Goal: Information Seeking & Learning: Learn about a topic

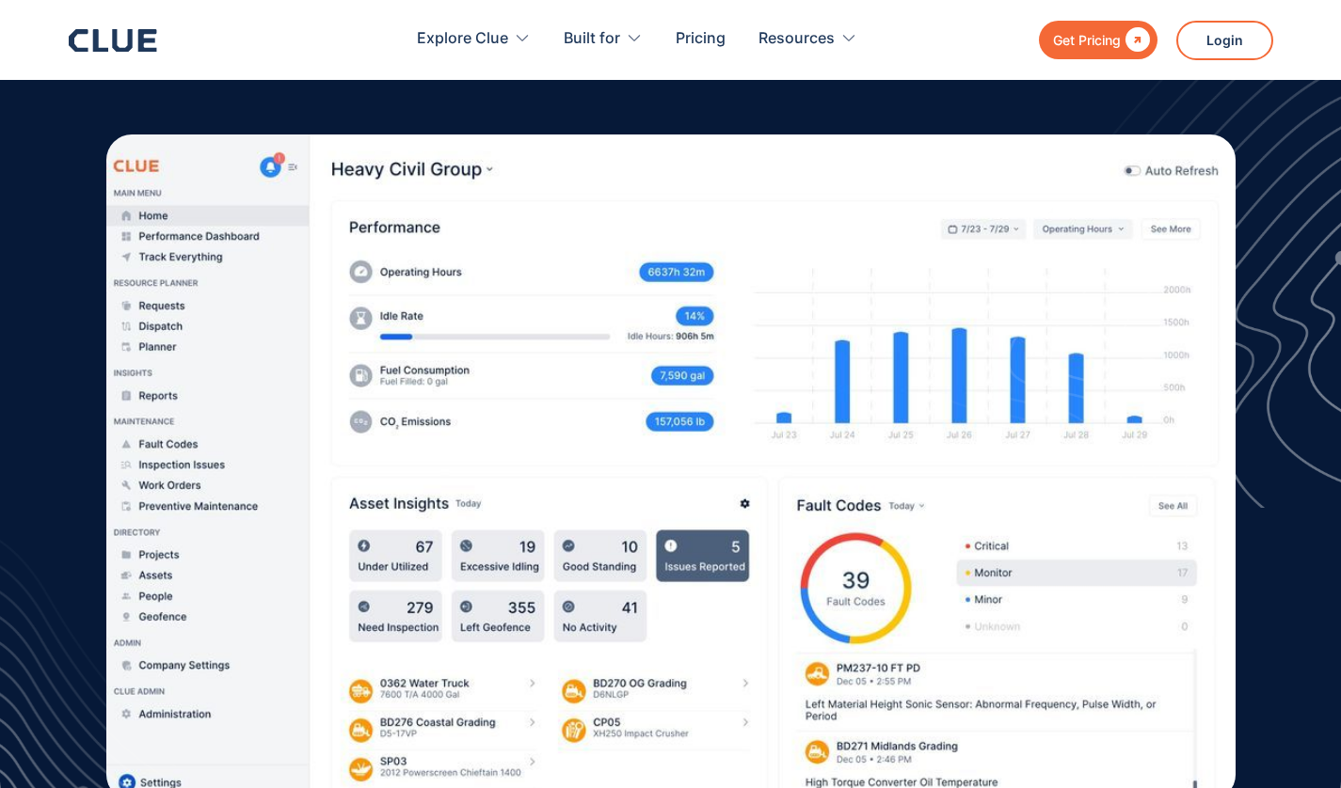
scroll to position [539, 0]
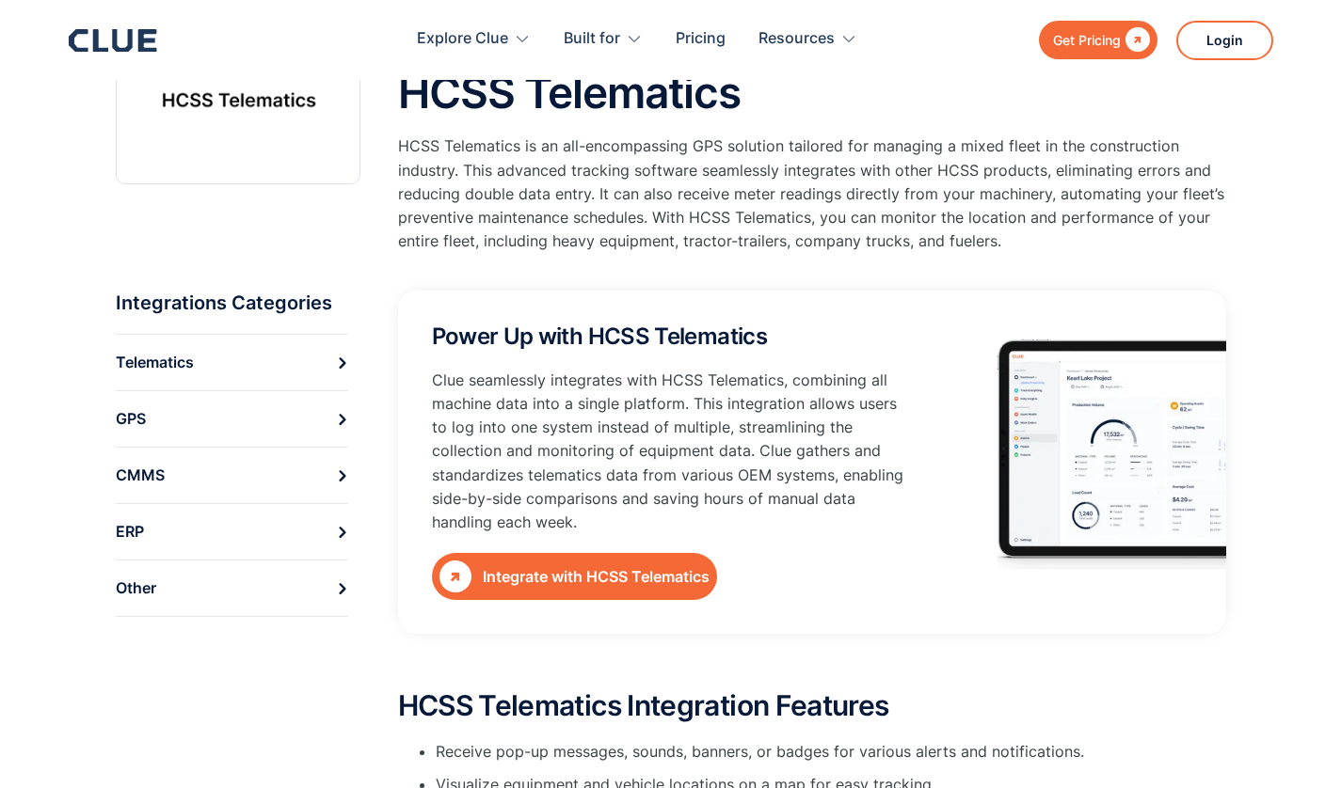
scroll to position [140, 0]
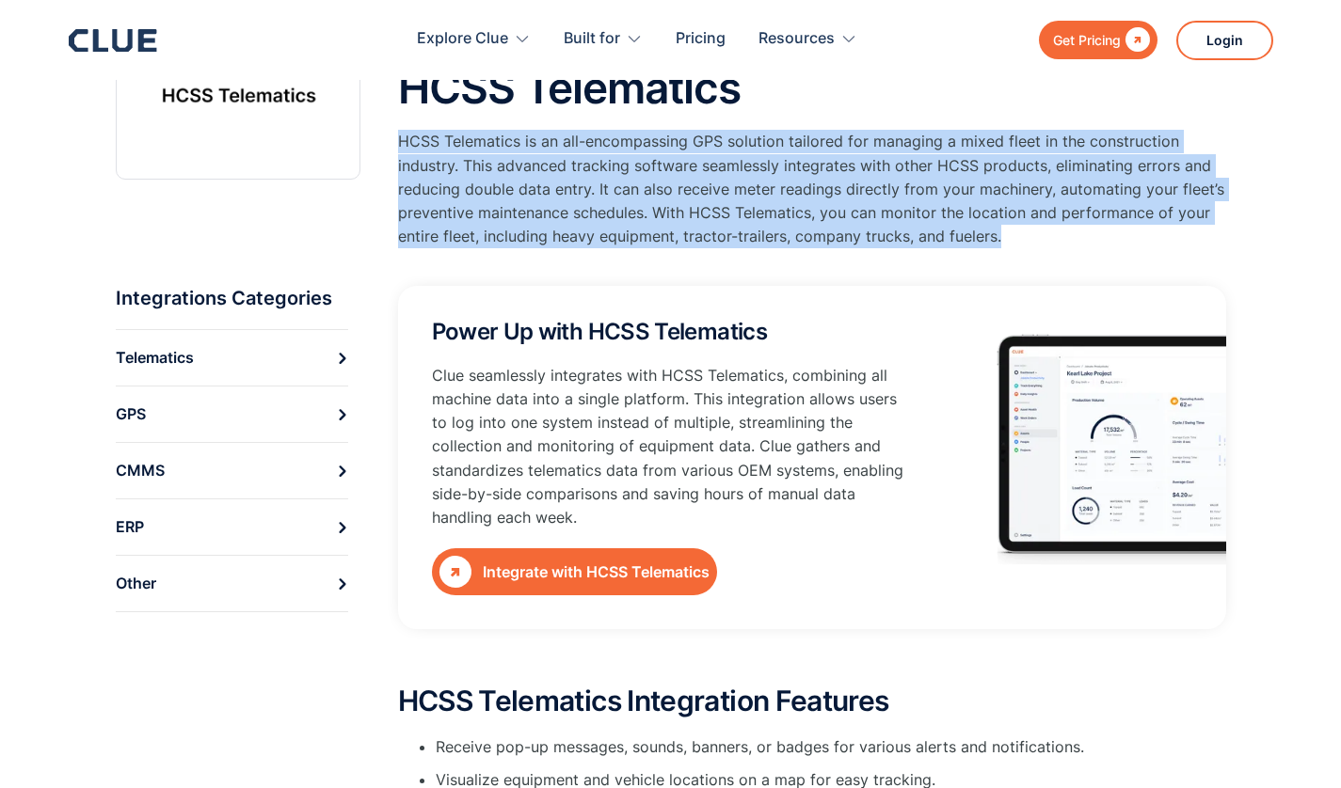
drag, startPoint x: 401, startPoint y: 141, endPoint x: 1031, endPoint y: 233, distance: 637.1
click at [1031, 233] on p "HCSS Telematics is an all-encompassing GPS solution tailored for managing a mix…" at bounding box center [812, 189] width 828 height 119
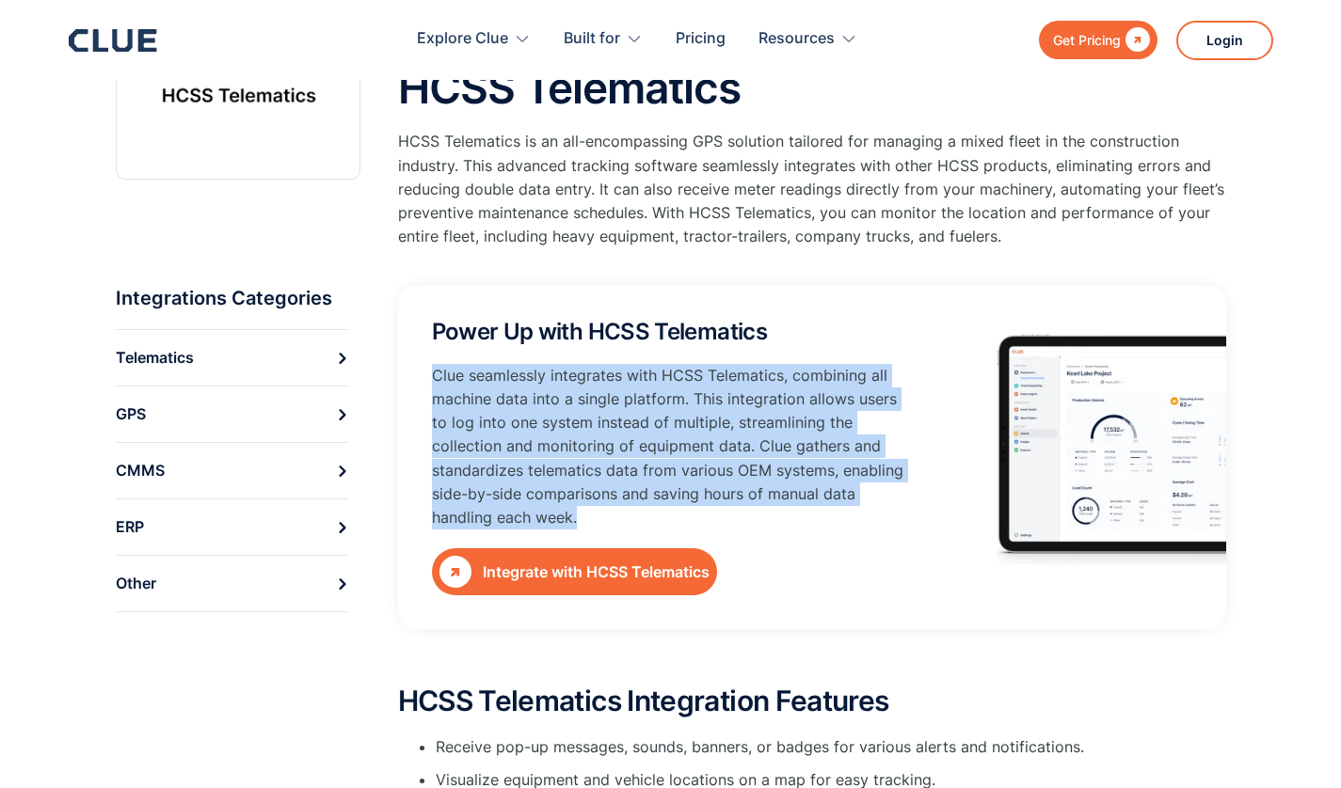
drag, startPoint x: 434, startPoint y: 374, endPoint x: 922, endPoint y: 513, distance: 507.5
click at [922, 513] on div "Power Up with HCSS Telematics Clue seamlessly integrates with HCSS Telematics, …" at bounding box center [812, 457] width 828 height 343
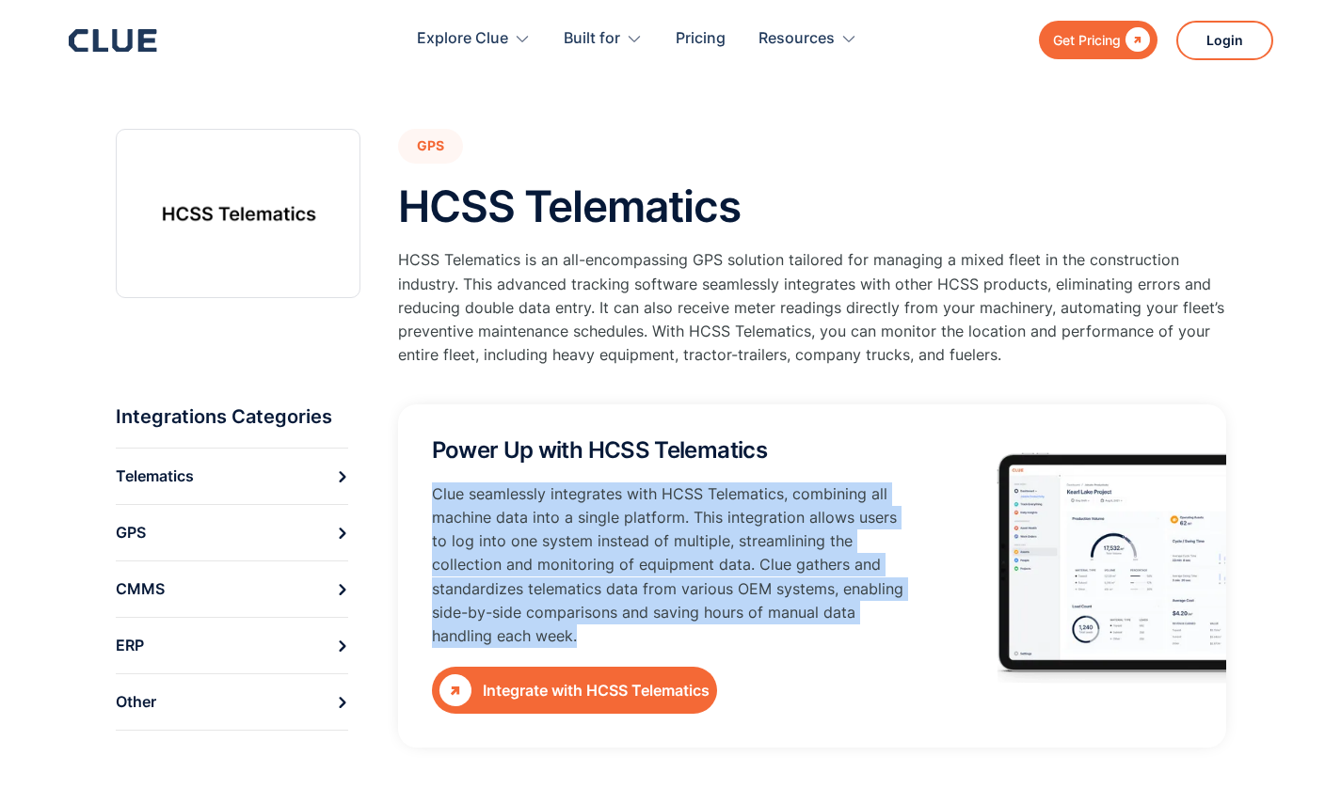
scroll to position [0, 0]
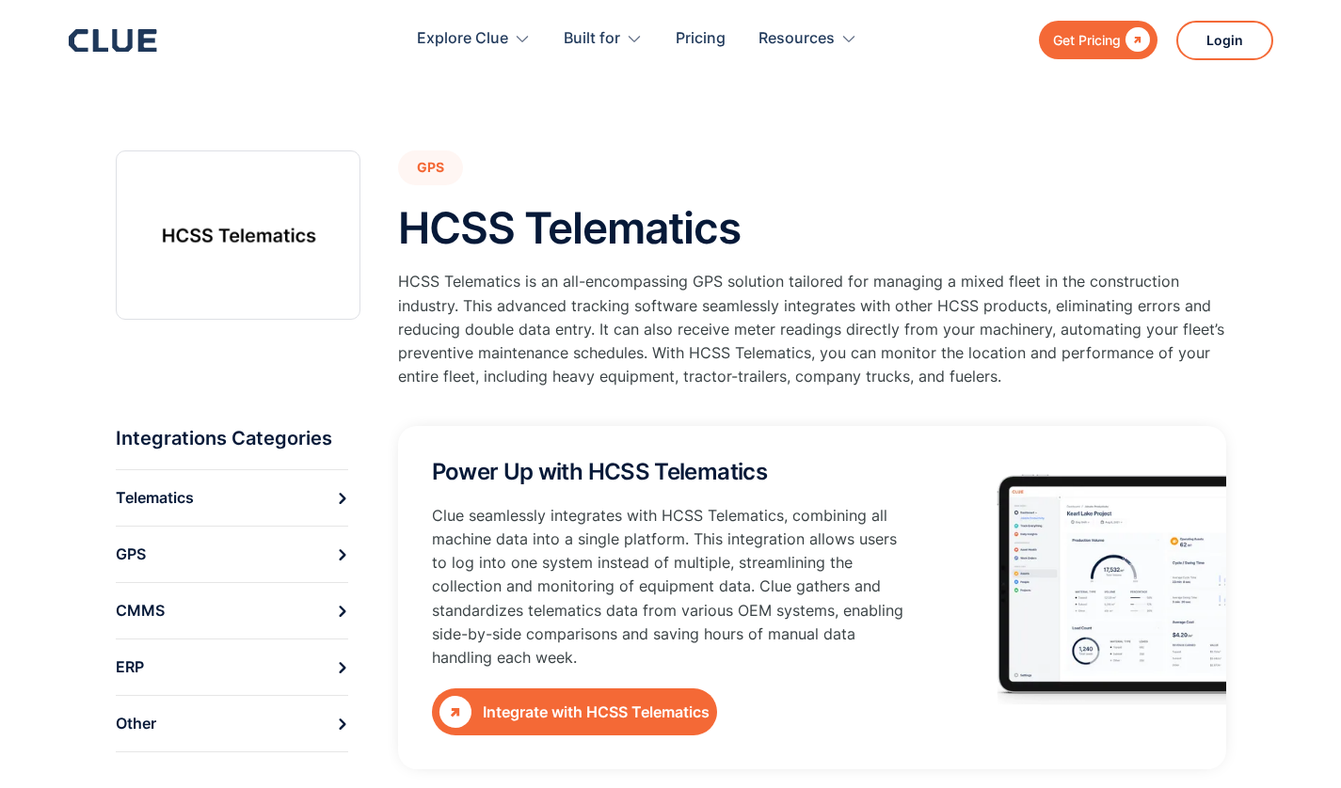
click at [760, 129] on div "GPS HCSS Telematics HCSS Telematics is an all-encompassing GPS solution tailore…" at bounding box center [671, 675] width 1110 height 1219
click at [337, 613] on icon at bounding box center [342, 611] width 11 height 11
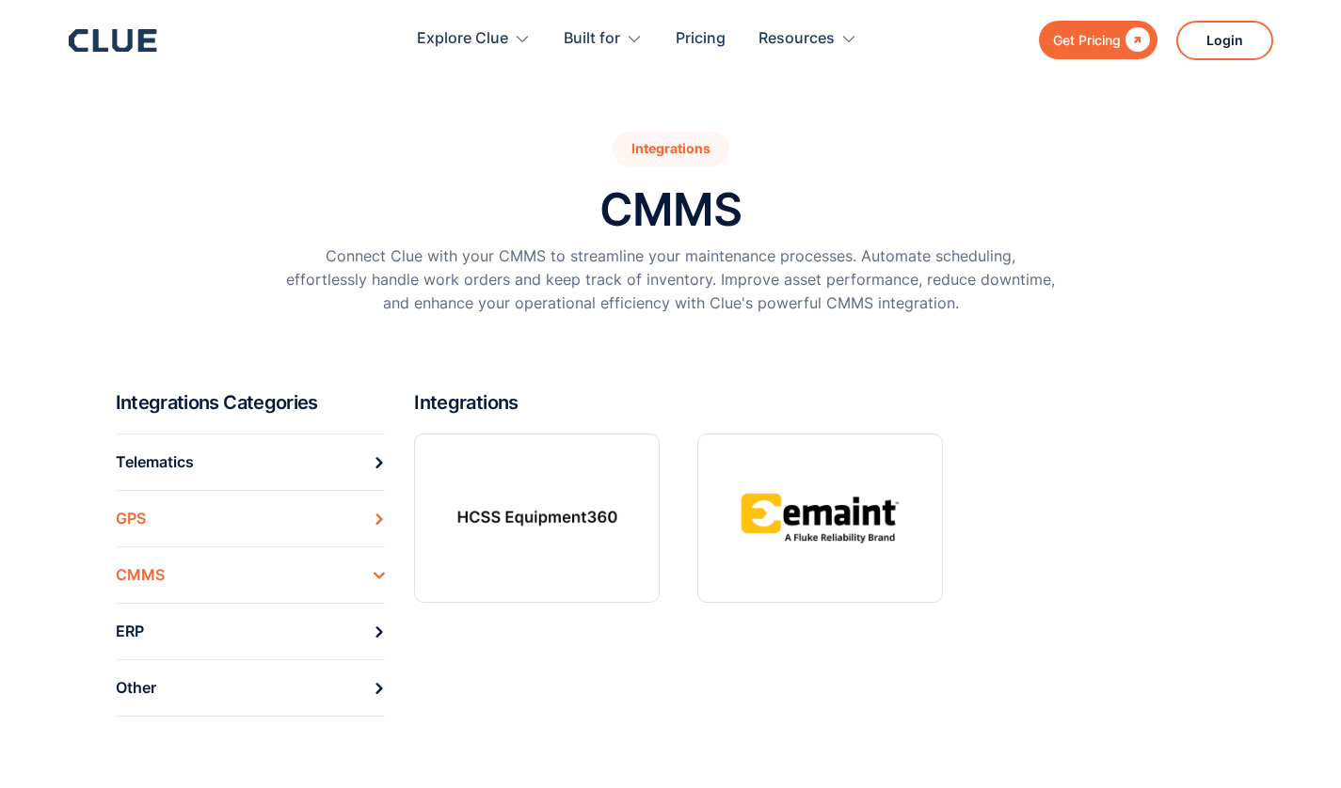
click at [374, 517] on icon at bounding box center [379, 519] width 11 height 11
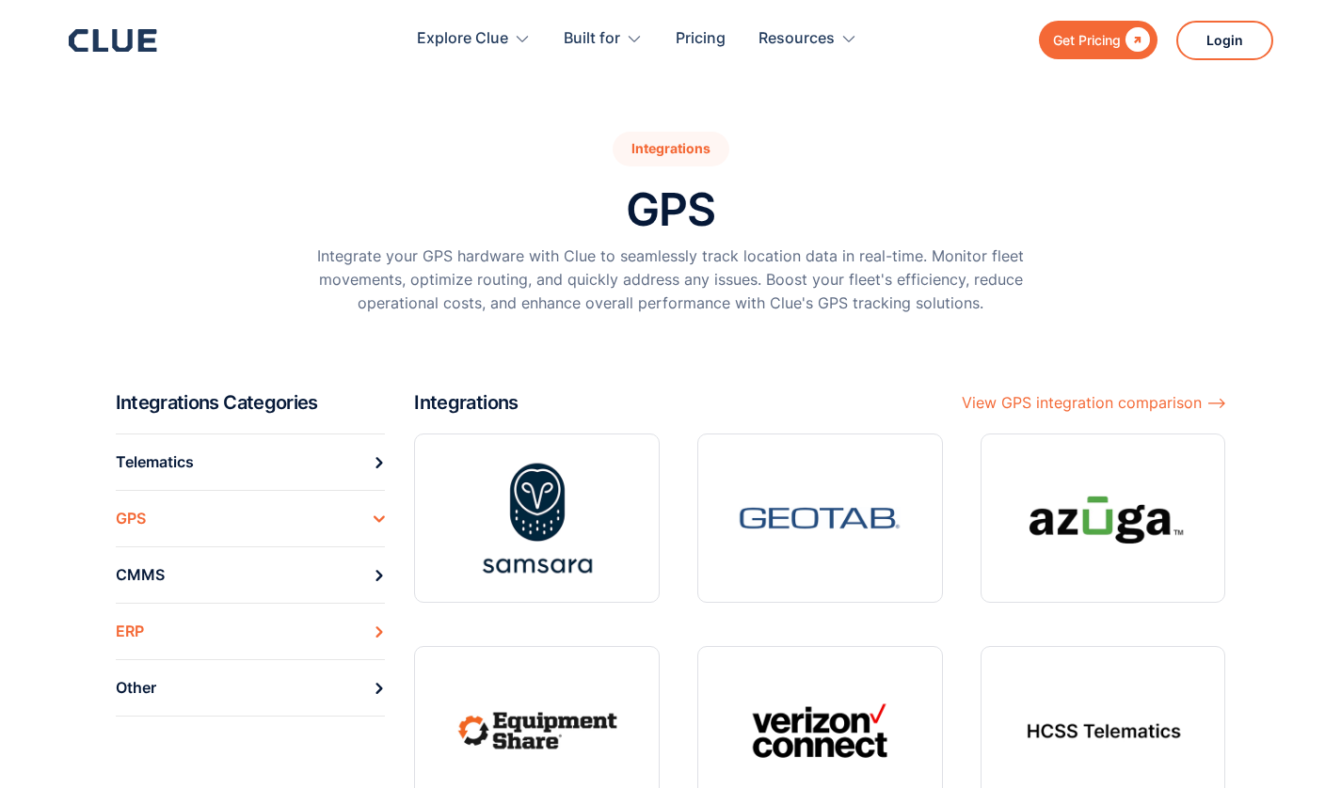
click at [373, 633] on link "ERP" at bounding box center [251, 631] width 270 height 56
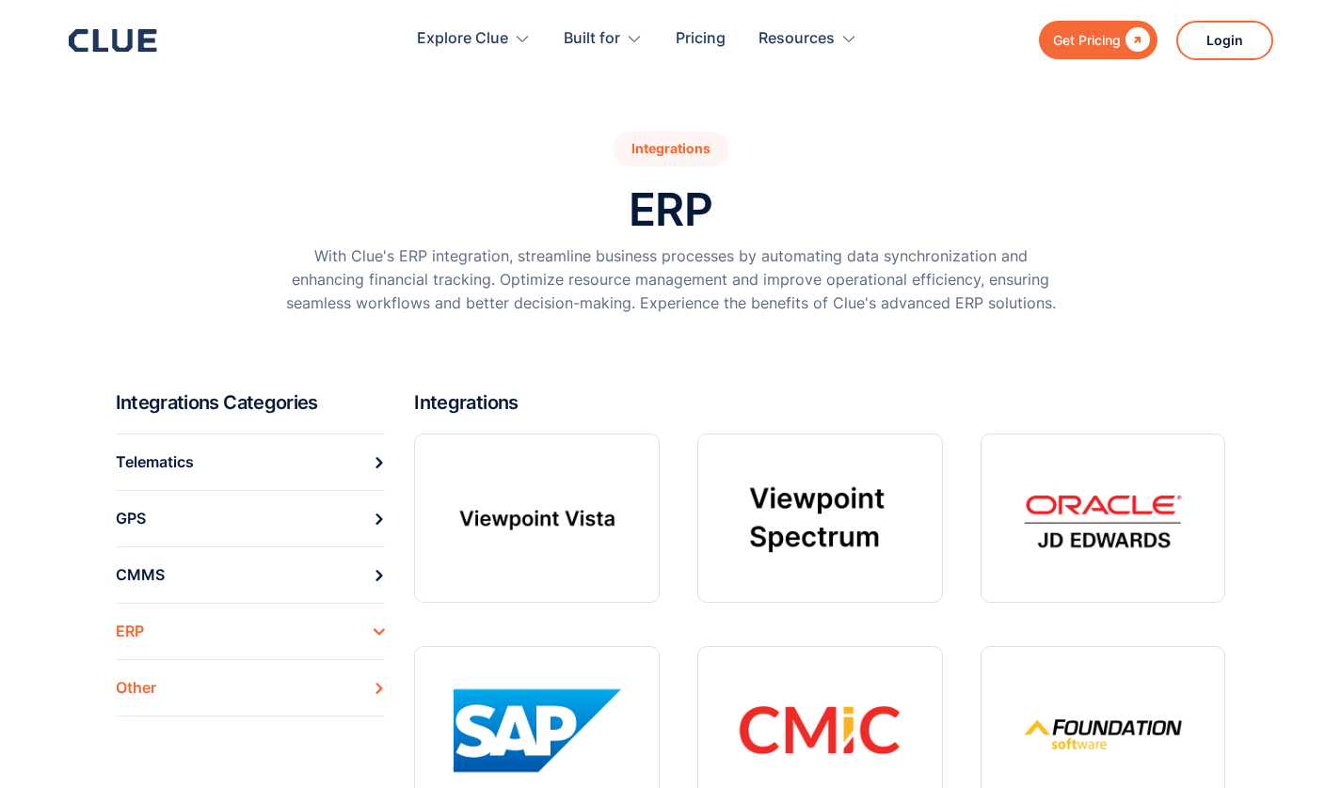
click at [380, 692] on icon at bounding box center [379, 688] width 11 height 11
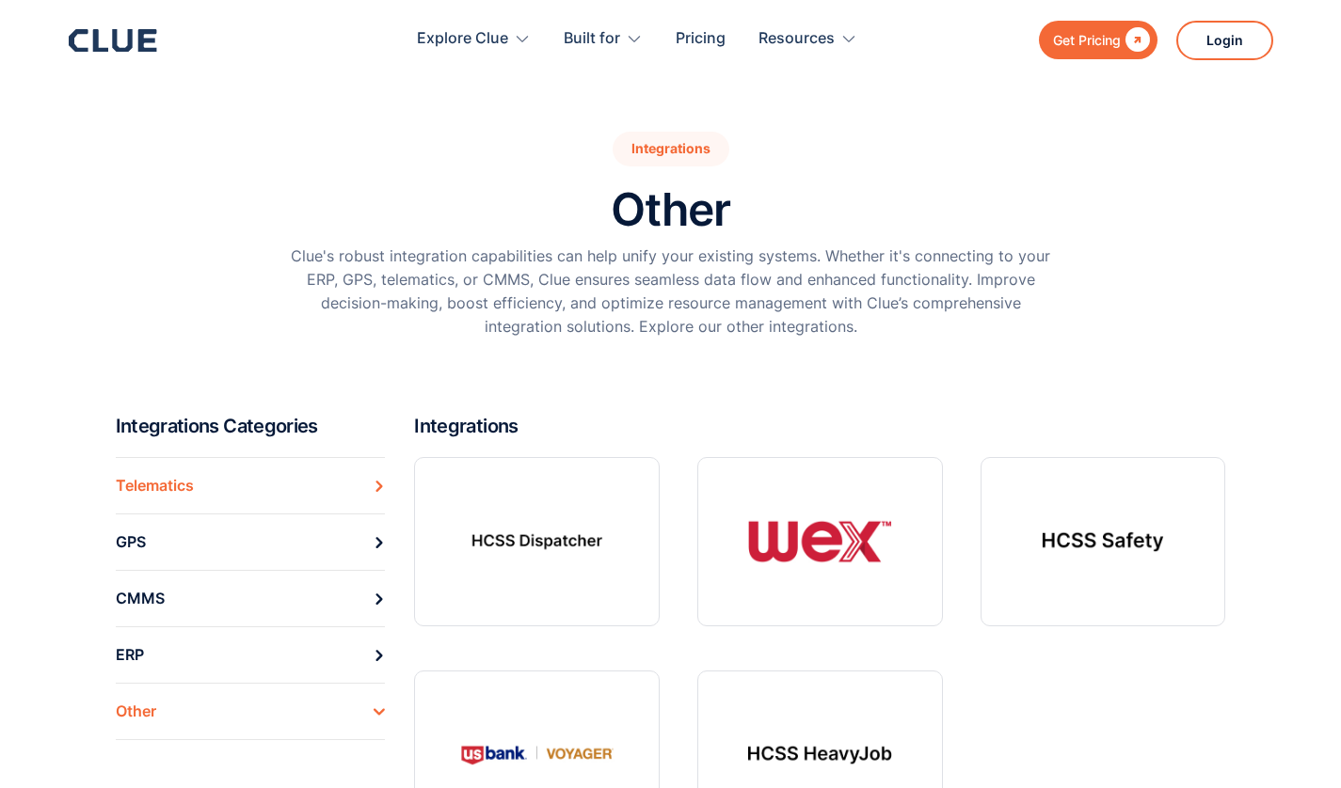
click at [374, 485] on icon at bounding box center [379, 486] width 11 height 11
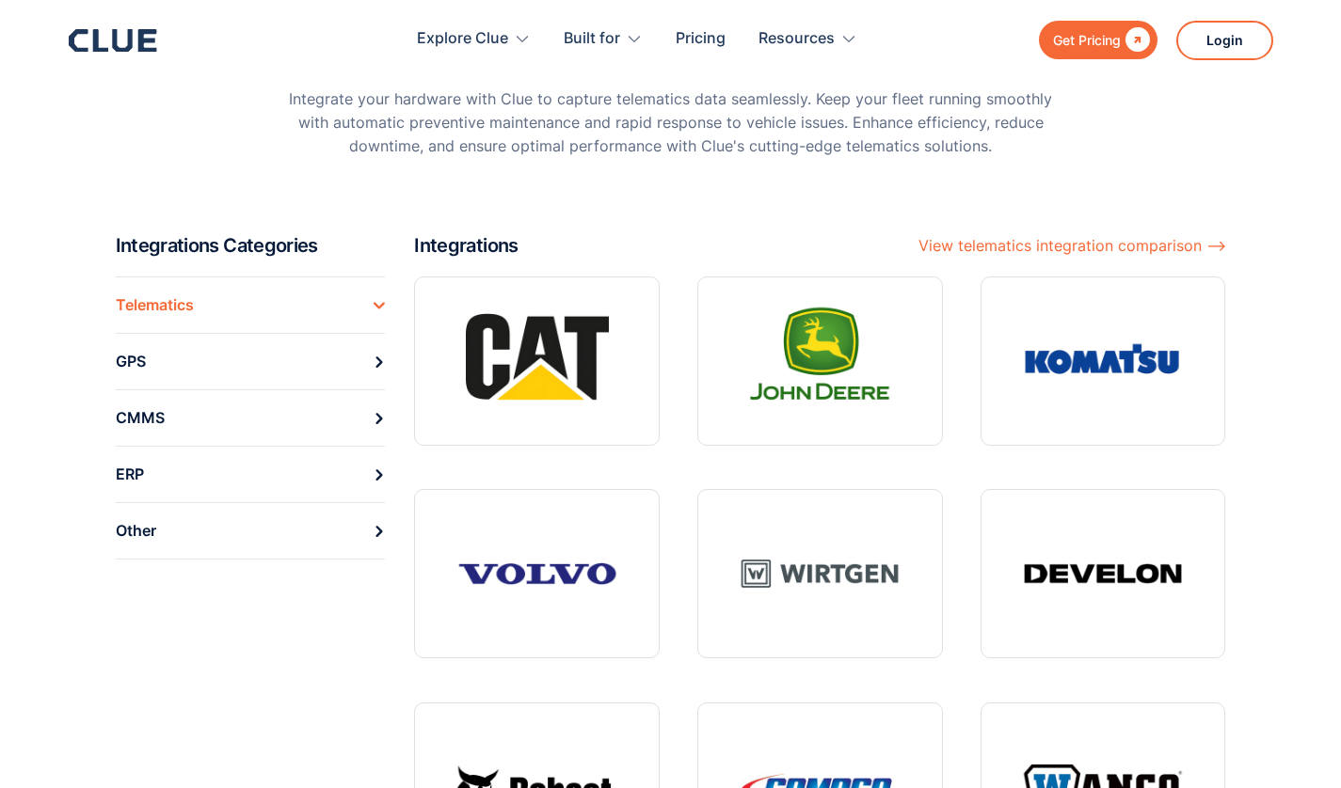
scroll to position [153, 0]
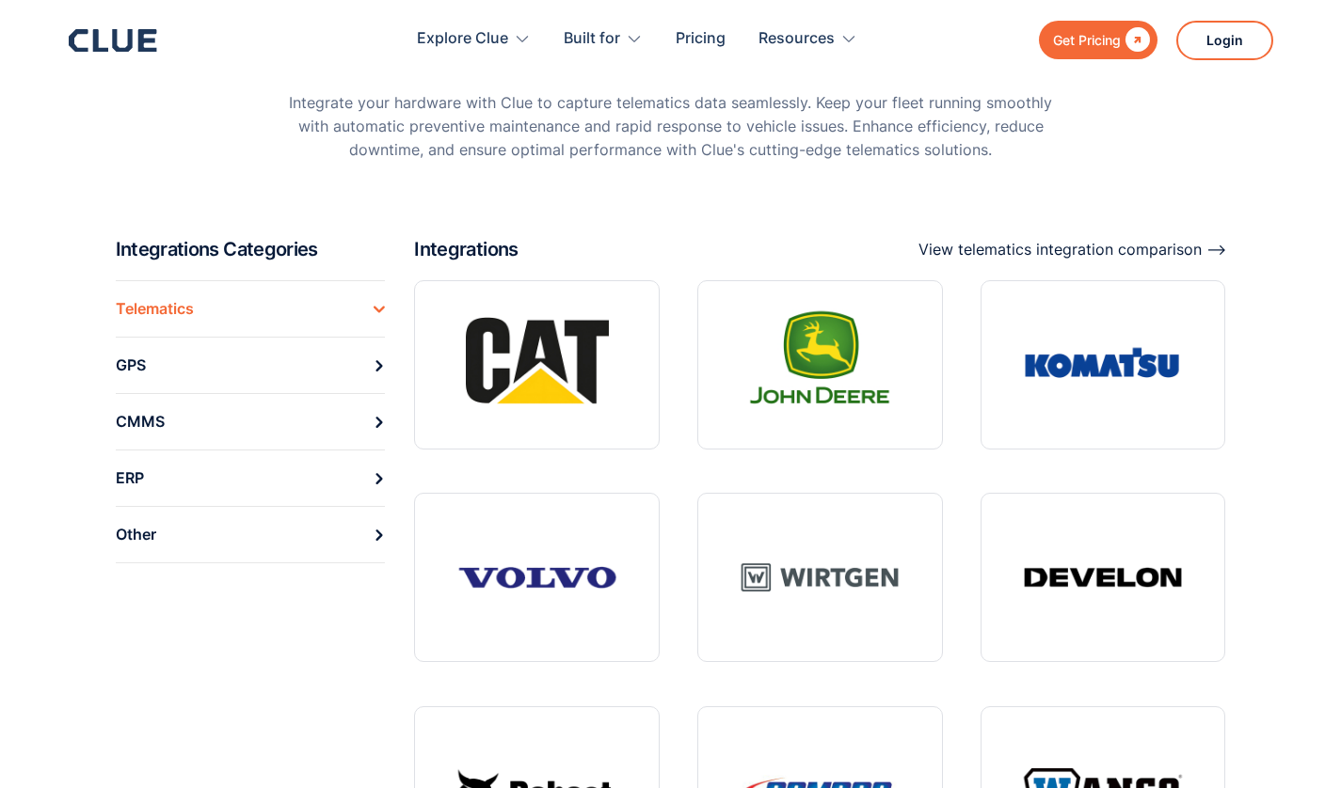
click at [1158, 250] on div "View telematics integration comparison ⟶" at bounding box center [1072, 250] width 308 height 24
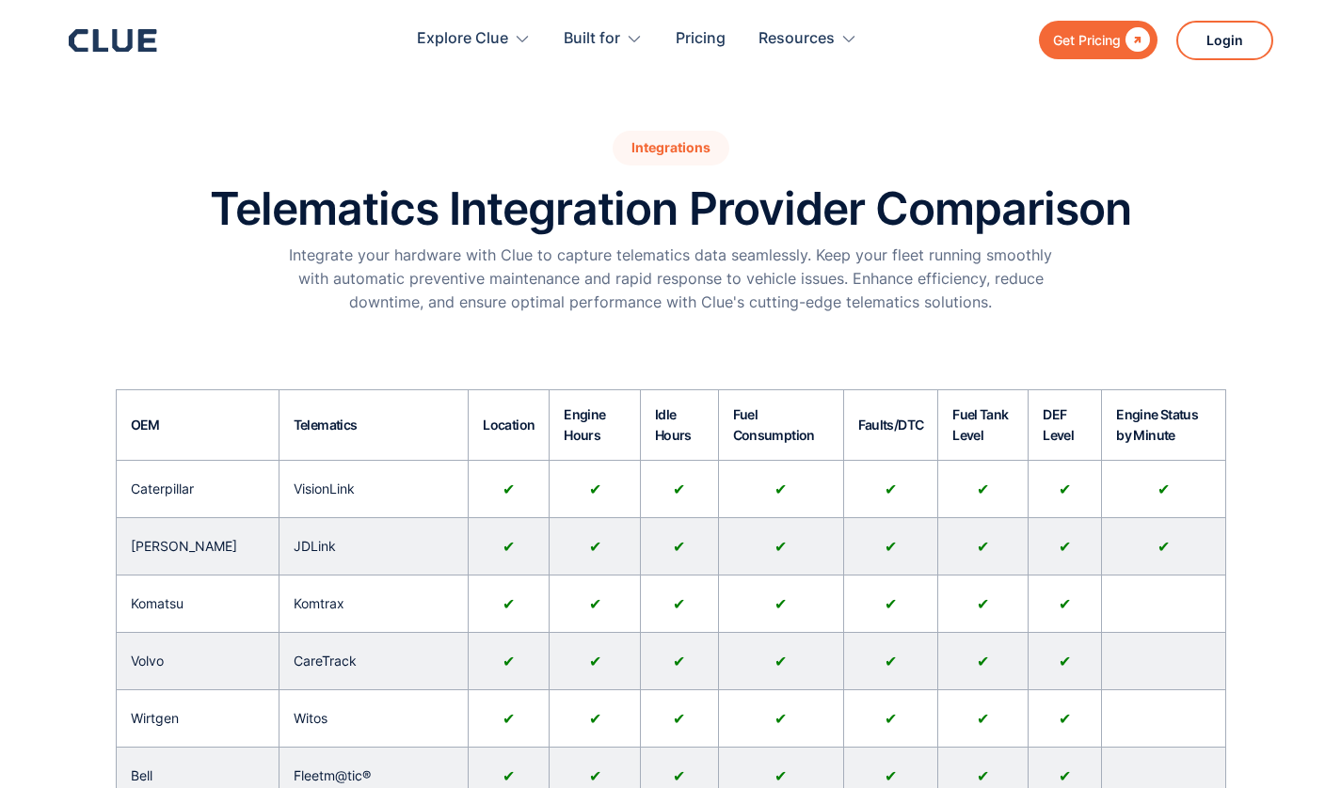
scroll to position [6, 0]
